Goal: Information Seeking & Learning: Learn about a topic

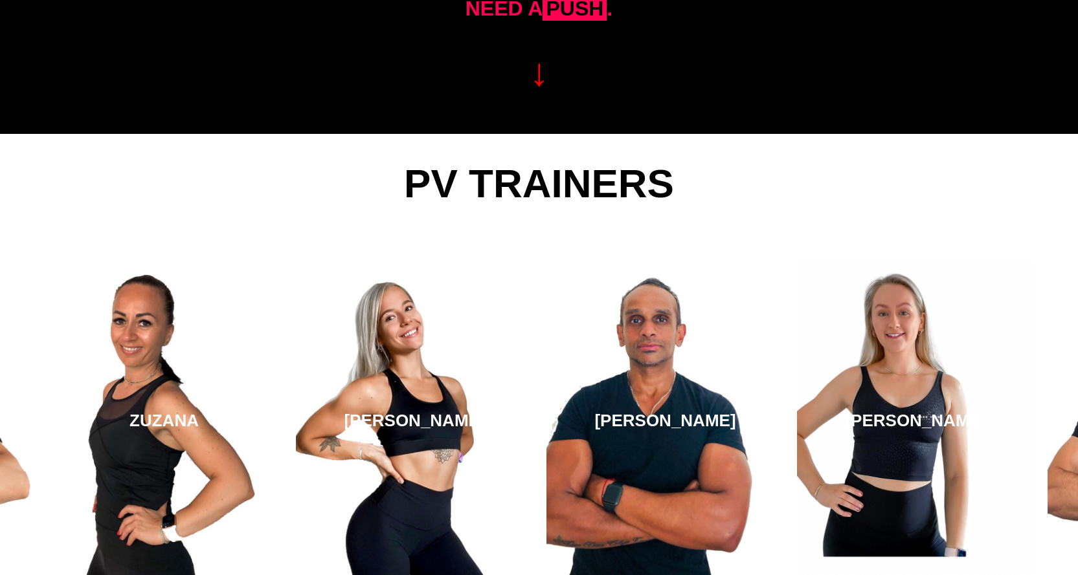
scroll to position [2146, 0]
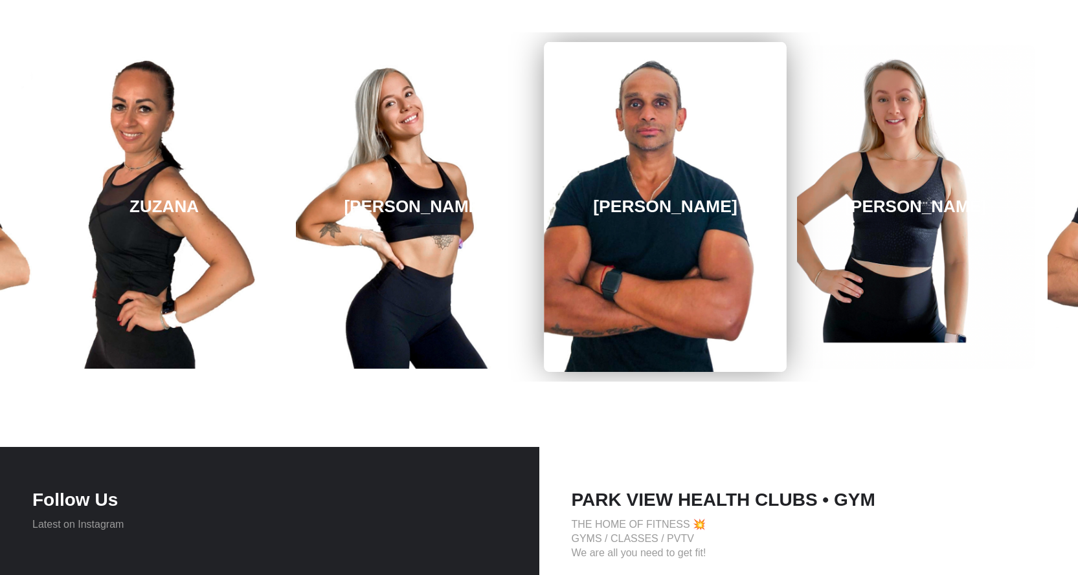
click at [670, 267] on link "[PERSON_NAME]" at bounding box center [665, 207] width 242 height 330
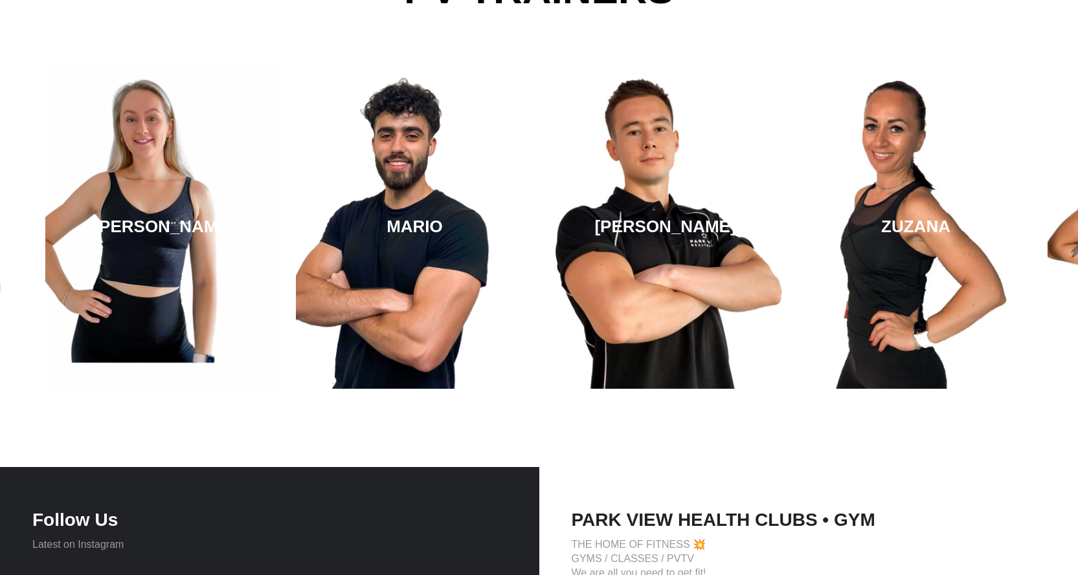
scroll to position [2162, 0]
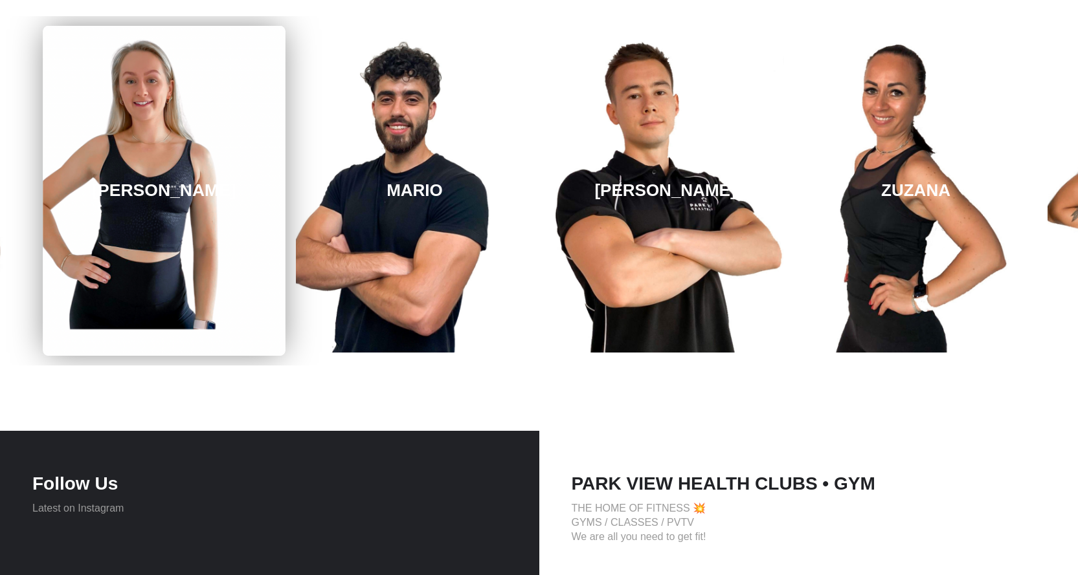
click at [140, 151] on link "LUCY" at bounding box center [164, 191] width 242 height 330
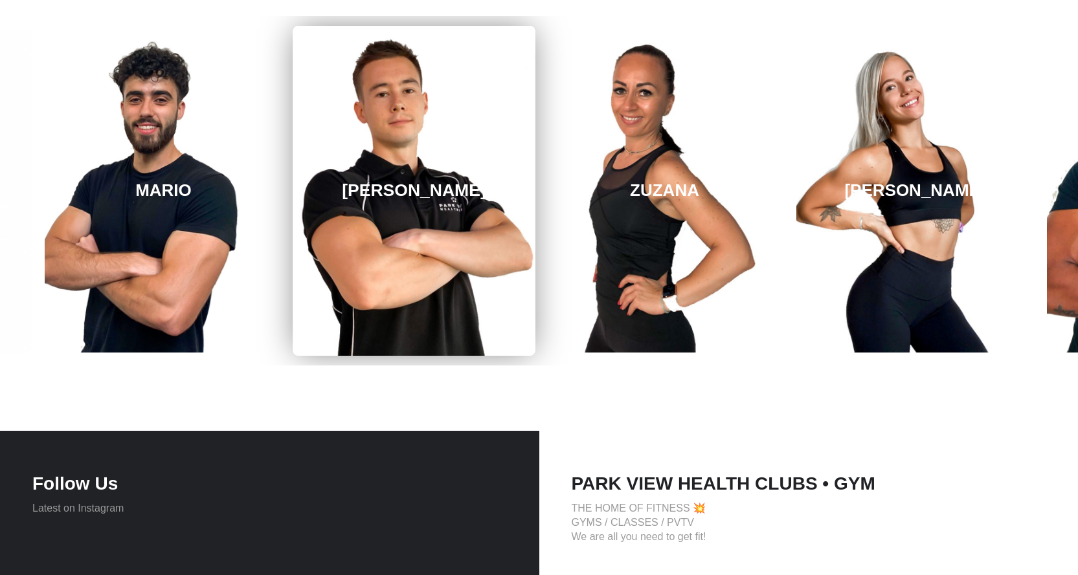
click at [345, 170] on link "JAMES" at bounding box center [414, 191] width 242 height 330
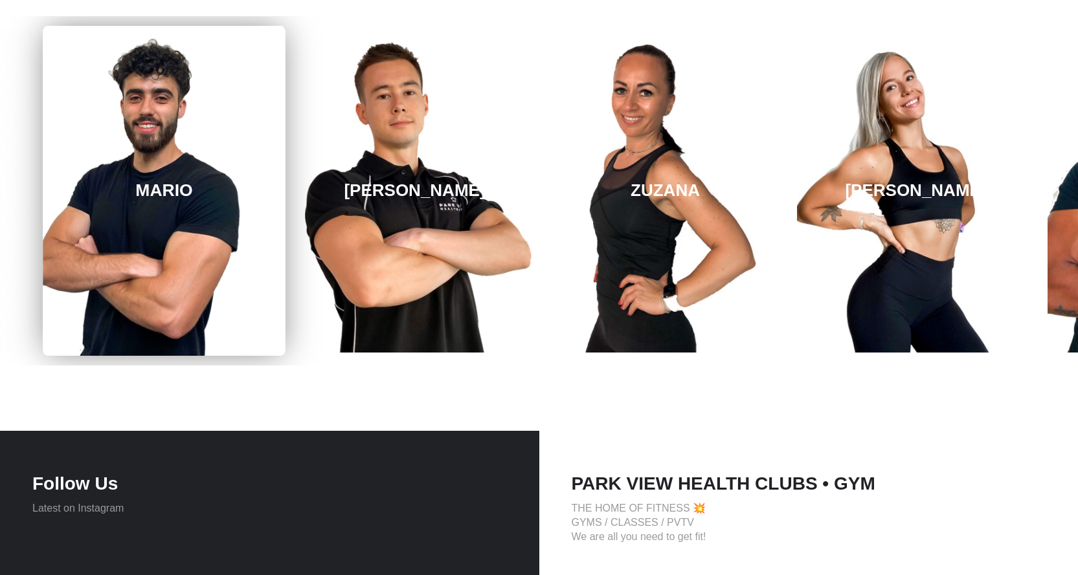
click at [168, 226] on link "MARIO" at bounding box center [164, 191] width 242 height 330
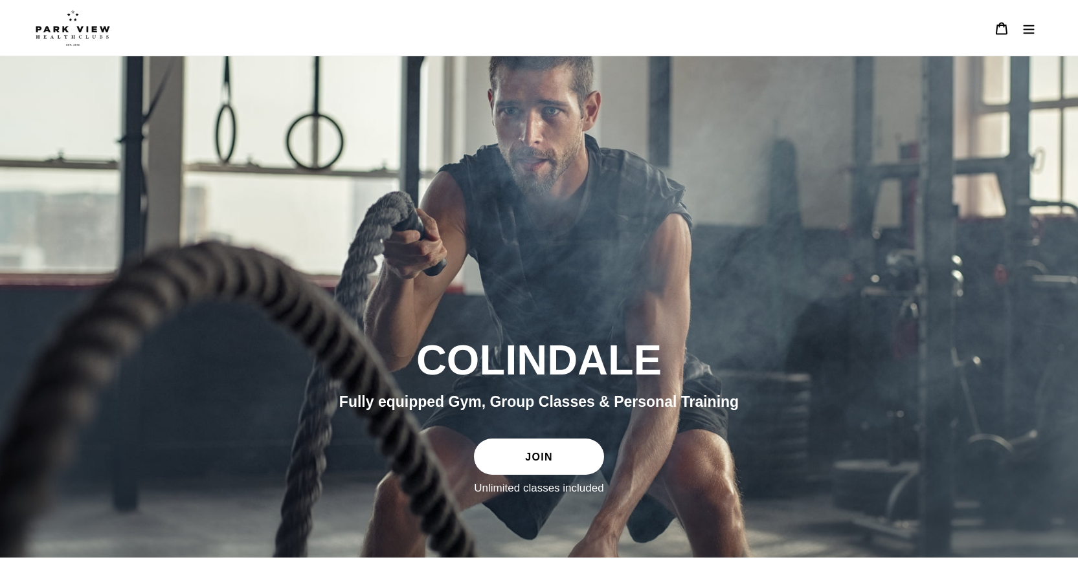
click at [88, 32] on img at bounding box center [73, 28] width 74 height 36
